Goal: Task Accomplishment & Management: Manage account settings

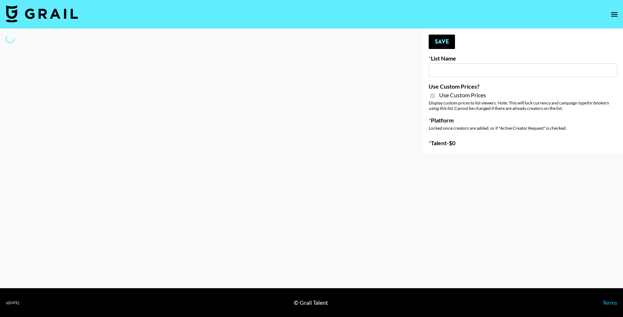
type input "Hume IG (19th Aug)"
checkbox input "true"
select select "Brand"
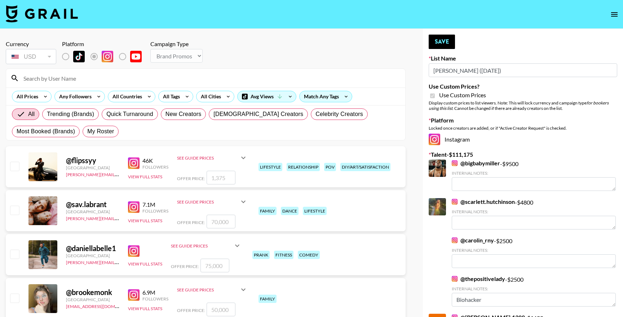
click at [181, 74] on input at bounding box center [210, 78] width 382 height 12
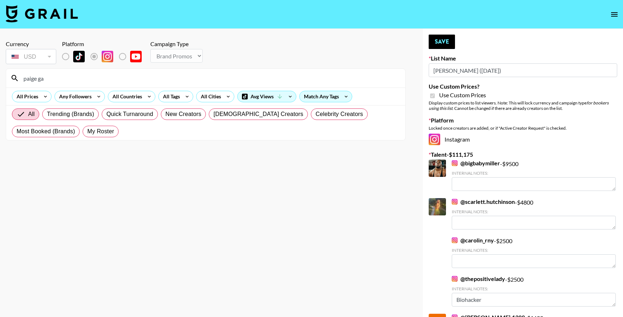
click at [84, 78] on input "paige ga" at bounding box center [210, 78] width 382 height 12
type input "paige gallardo"
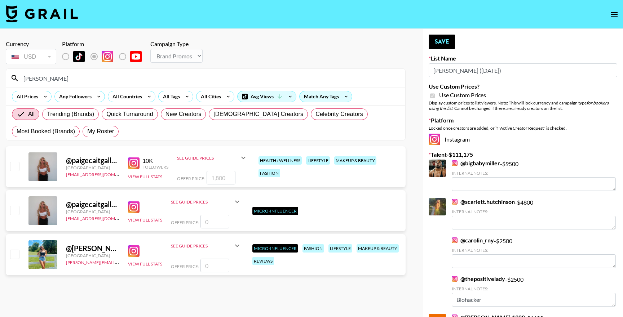
type input "[PERSON_NAME]"
click at [18, 168] on input "checkbox" at bounding box center [14, 166] width 9 height 9
checkbox input "true"
type input "1800"
click at [149, 80] on input "[PERSON_NAME]" at bounding box center [210, 78] width 382 height 12
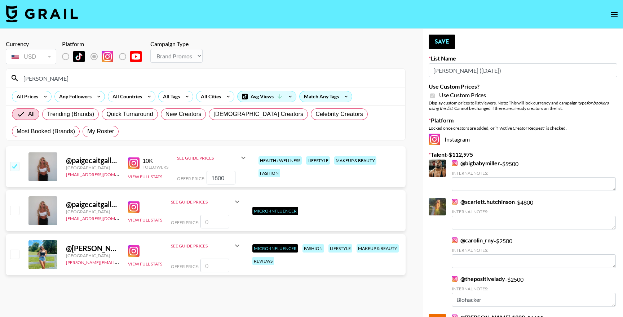
click at [149, 80] on input "galla" at bounding box center [210, 78] width 382 height 12
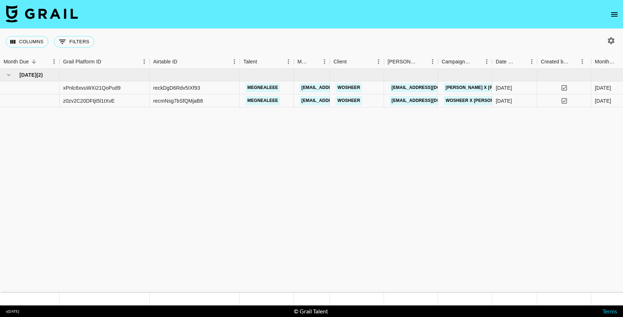
click at [612, 13] on icon "open drawer" at bounding box center [614, 14] width 9 height 9
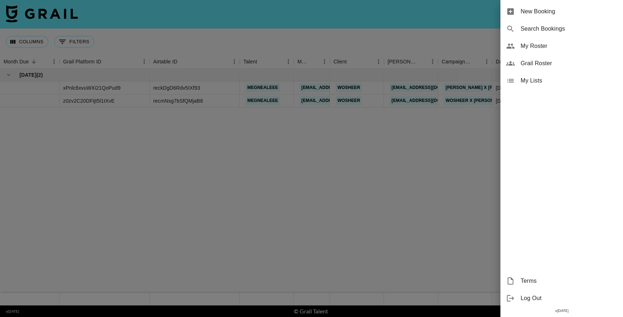
click at [541, 49] on span "My Roster" at bounding box center [568, 46] width 97 height 9
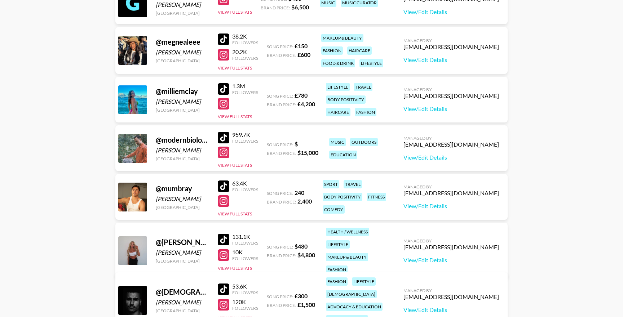
scroll to position [673, 0]
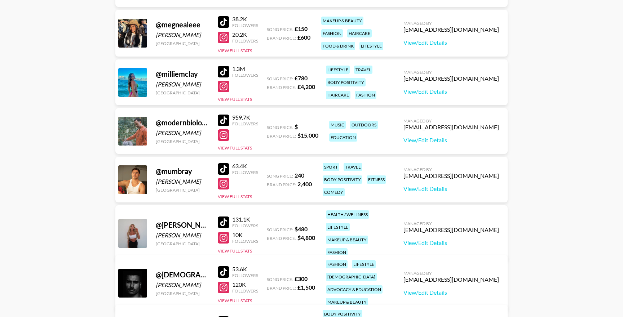
click at [227, 170] on div at bounding box center [224, 169] width 12 height 12
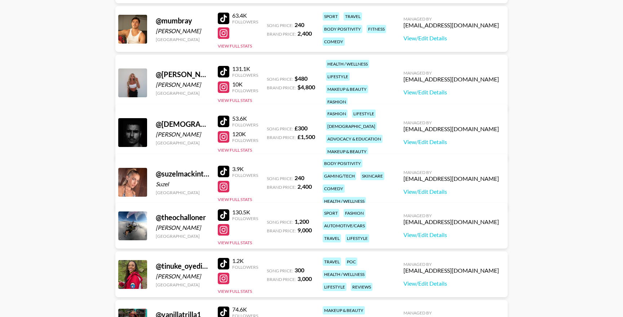
scroll to position [833, 0]
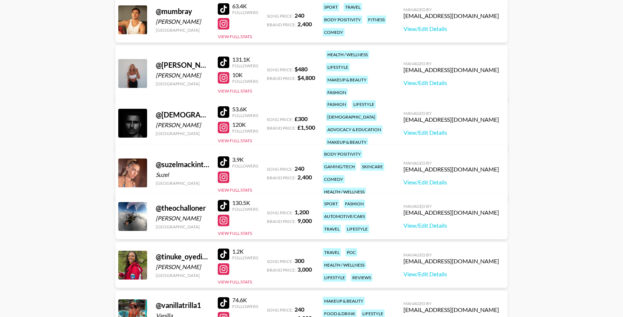
click at [222, 108] on div at bounding box center [224, 112] width 12 height 12
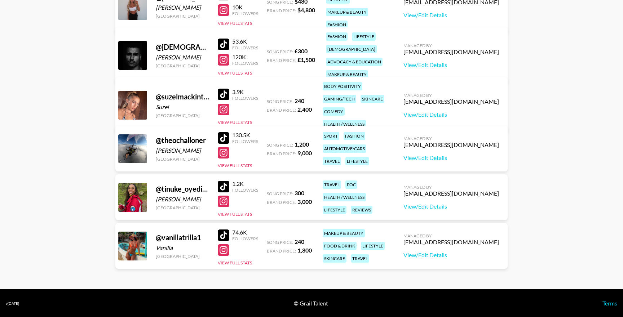
scroll to position [902, 0]
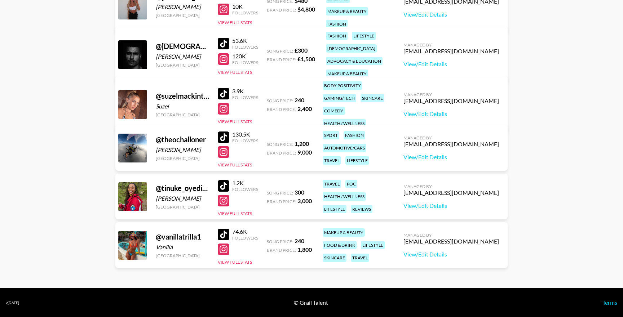
click at [225, 236] on div at bounding box center [224, 235] width 12 height 12
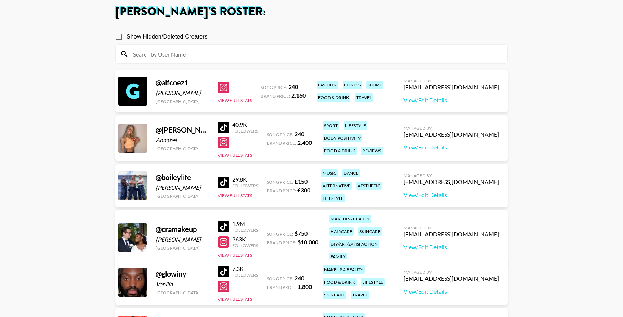
scroll to position [0, 0]
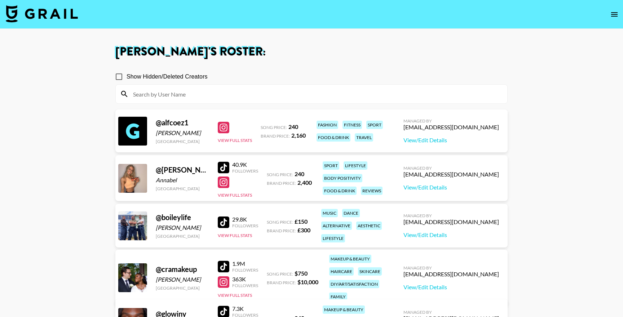
click at [225, 167] on div at bounding box center [224, 168] width 12 height 12
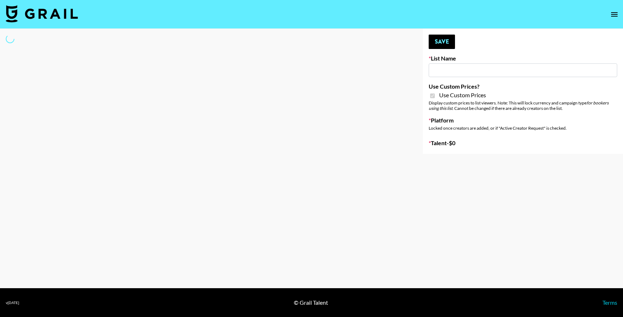
type input "Liquid Brands ([DATE])"
checkbox input "true"
select select "Brand"
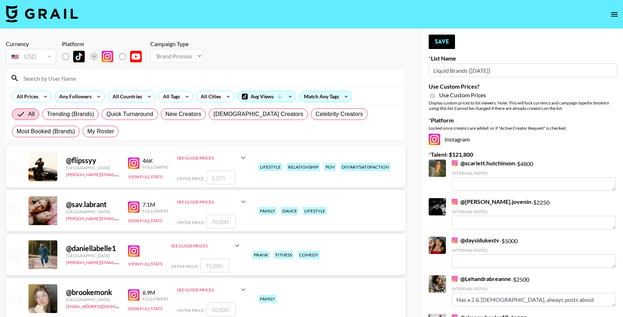
click at [166, 76] on input at bounding box center [210, 78] width 382 height 12
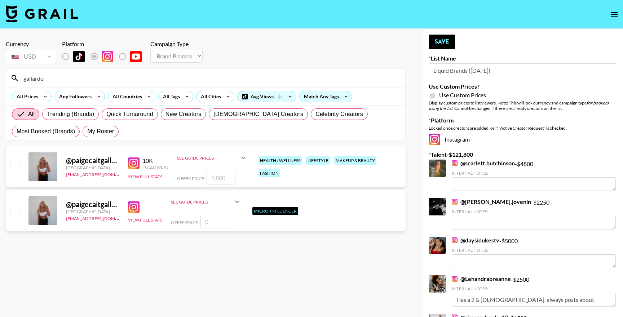
type input "gallardo"
click at [13, 165] on input "checkbox" at bounding box center [14, 166] width 9 height 9
checkbox input "true"
type input "1800"
click at [618, 17] on icon "open drawer" at bounding box center [614, 14] width 9 height 9
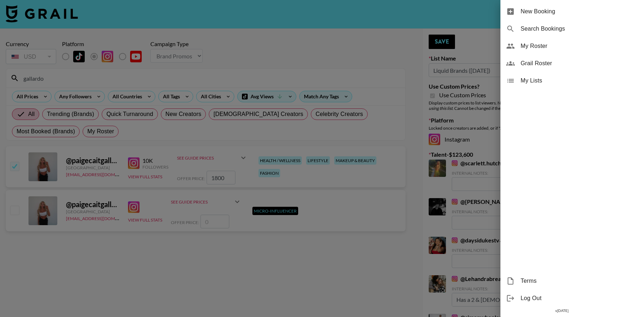
click at [537, 52] on div "My Roster" at bounding box center [561, 45] width 123 height 17
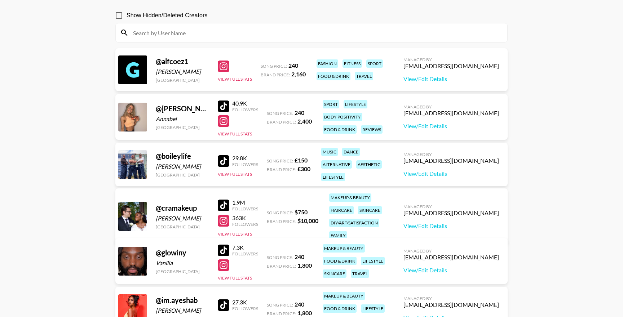
scroll to position [87, 0]
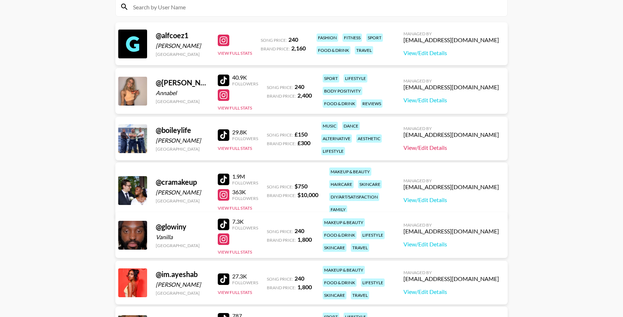
click at [449, 145] on link "View/Edit Details" at bounding box center [451, 147] width 96 height 7
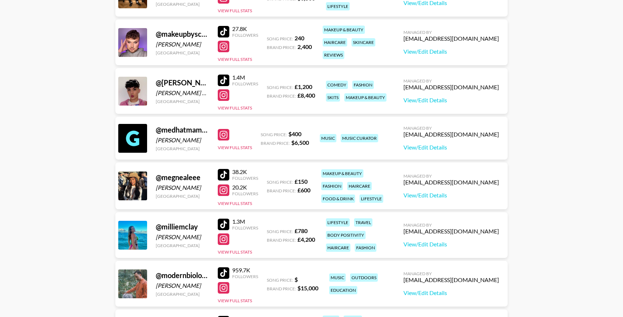
scroll to position [524, 0]
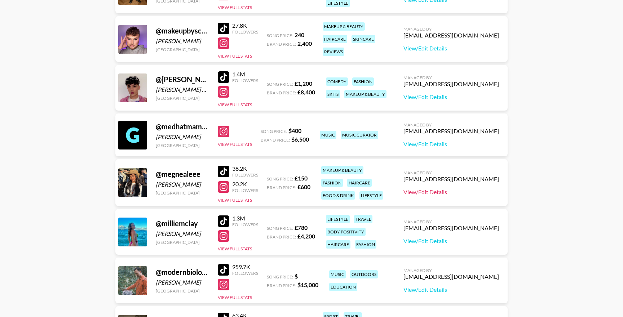
click at [434, 191] on link "View/Edit Details" at bounding box center [451, 191] width 96 height 7
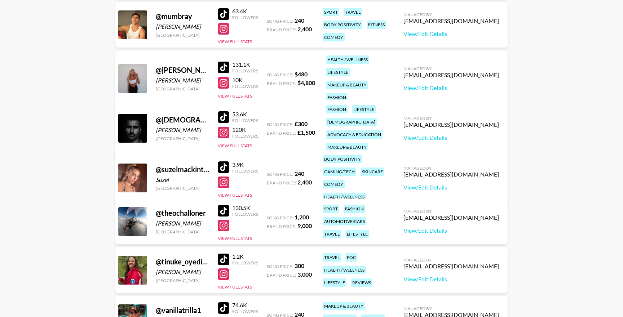
scroll to position [902, 0]
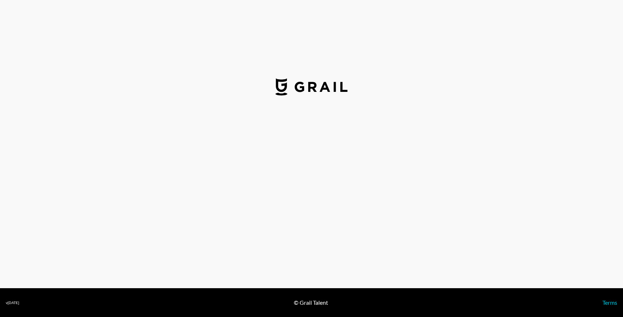
select select "GBP"
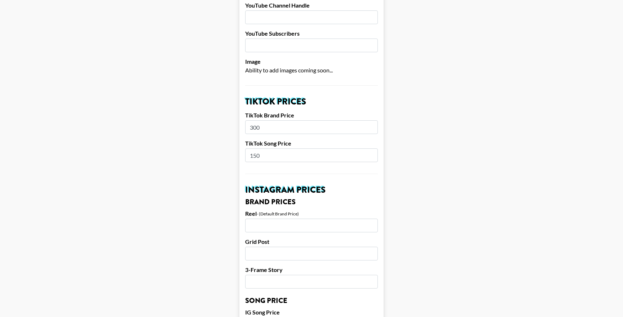
scroll to position [214, 0]
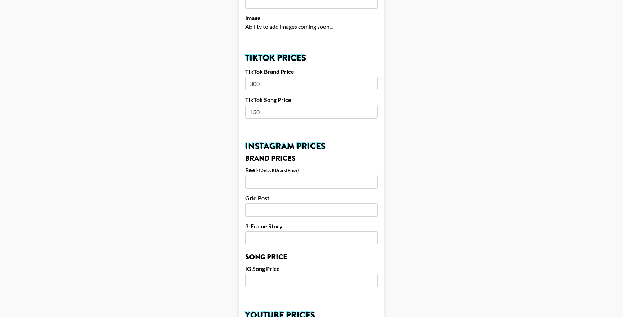
click at [288, 103] on label "TikTok Song Price" at bounding box center [311, 99] width 133 height 7
click at [287, 84] on input "300" at bounding box center [311, 84] width 133 height 14
type input "2000"
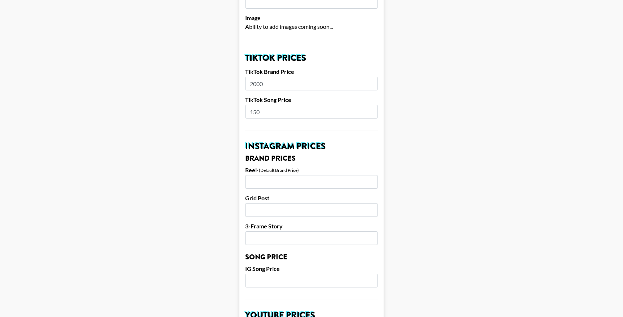
click at [425, 131] on main "Airtable ID: recru2XkXyvRVjJoP Manager(s) ben.weston@grail-talent.com ​ TikTok …" at bounding box center [311, 274] width 611 height 897
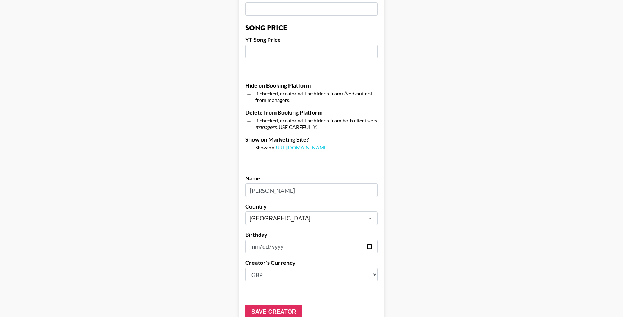
scroll to position [661, 0]
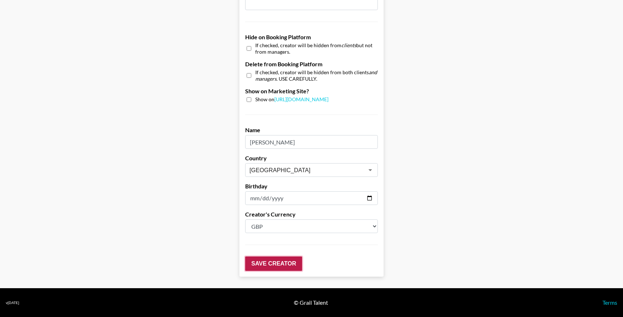
click at [289, 267] on input "Save Creator" at bounding box center [273, 264] width 57 height 14
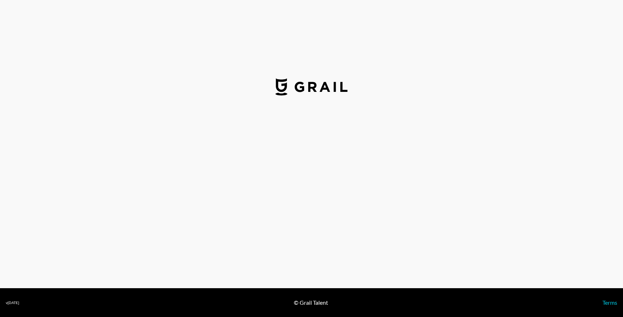
select select "GBP"
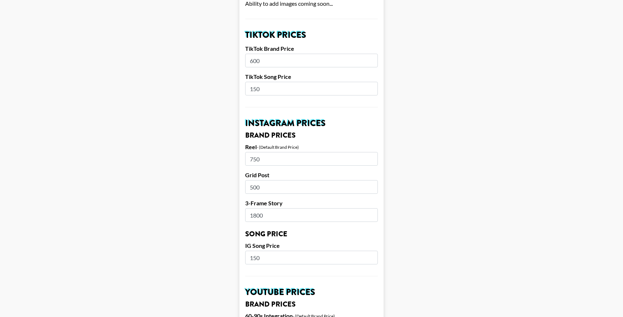
scroll to position [226, 0]
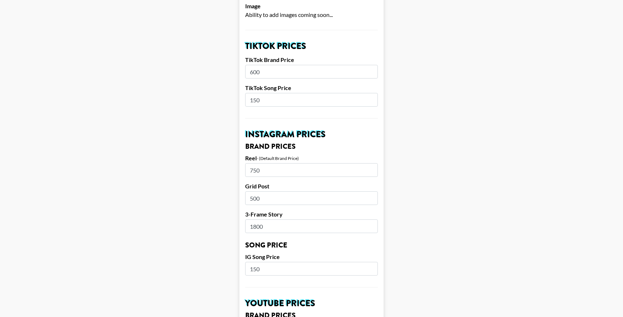
click at [317, 73] on input "600" at bounding box center [311, 72] width 133 height 14
type input "1000"
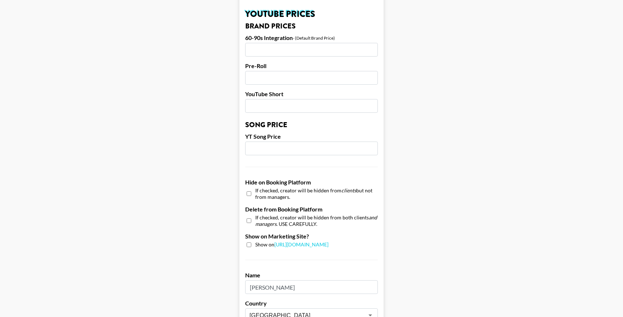
scroll to position [661, 0]
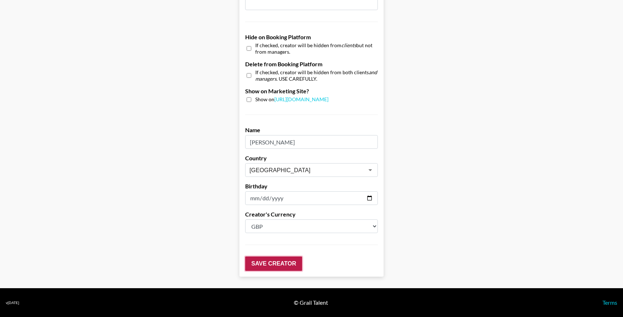
click at [273, 270] on input "Save Creator" at bounding box center [273, 264] width 57 height 14
click at [280, 266] on input "Save Creator" at bounding box center [273, 264] width 57 height 14
